Goal: Task Accomplishment & Management: Use online tool/utility

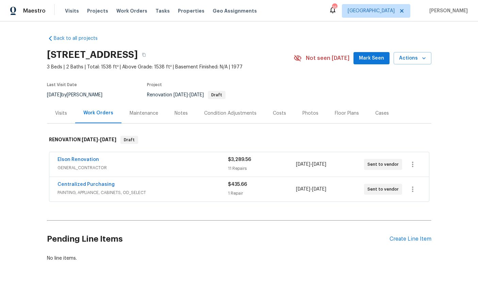
click at [76, 160] on link "Elson Renovation" at bounding box center [77, 159] width 41 height 5
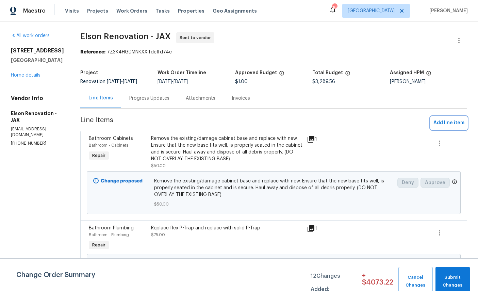
click at [457, 122] on span "Add line item" at bounding box center [448, 123] width 31 height 9
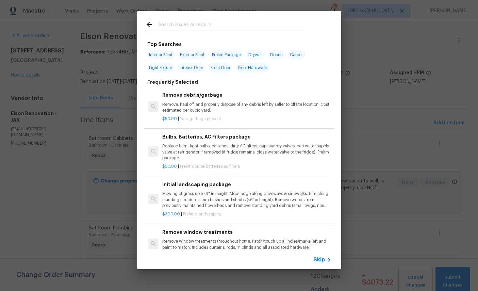
click at [213, 26] on input "text" at bounding box center [230, 25] width 144 height 10
click at [191, 23] on input "text" at bounding box center [230, 25] width 144 height 10
type input "Resu"
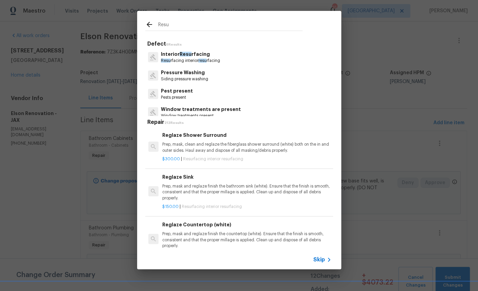
click at [196, 56] on p "Interior Resu rfacing" at bounding box center [190, 54] width 59 height 7
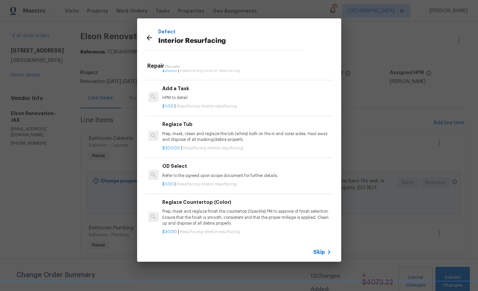
scroll to position [127, 0]
click at [244, 135] on p "Prep, mask, clean and reglaze the tub (white) both on the in and outer sides. H…" at bounding box center [246, 137] width 169 height 12
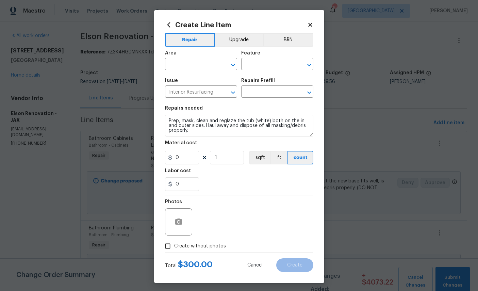
type input "Reglaze Tub $300.00"
type input "300"
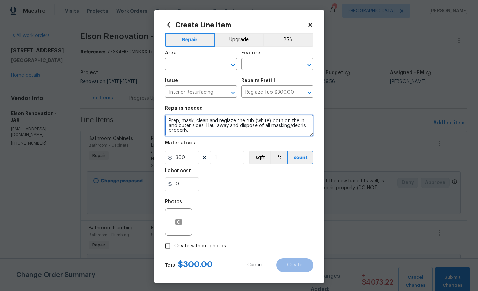
click at [243, 131] on textarea "Prep, mask, clean and reglaze the tub (white) both on the in and outer sides. H…" at bounding box center [239, 126] width 148 height 22
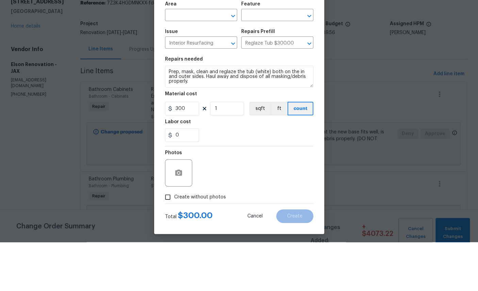
click at [192, 60] on input "text" at bounding box center [191, 65] width 53 height 11
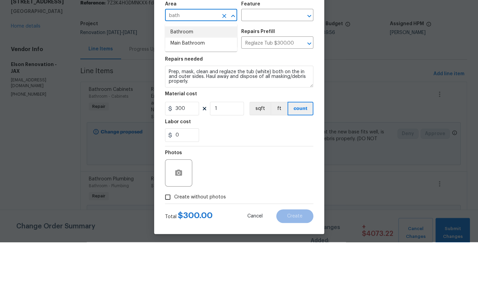
click at [185, 75] on li "Bathroom" at bounding box center [201, 80] width 72 height 11
type input "Bathroom"
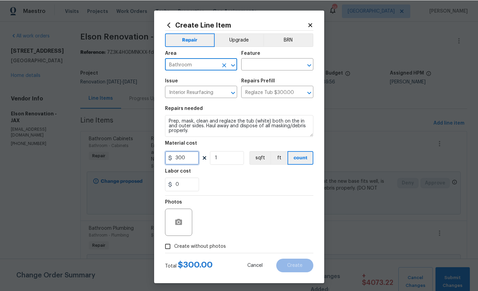
click at [189, 160] on input "300" at bounding box center [182, 158] width 34 height 14
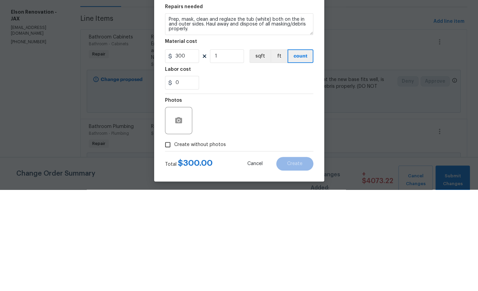
scroll to position [26, 0]
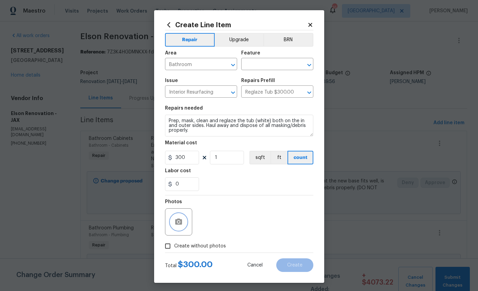
click at [182, 224] on icon "button" at bounding box center [179, 222] width 8 height 8
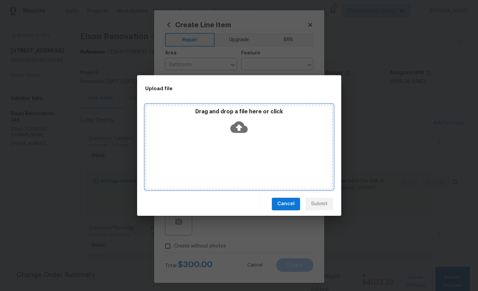
click at [243, 127] on icon at bounding box center [238, 127] width 17 height 12
